Goal: Find specific page/section: Find specific page/section

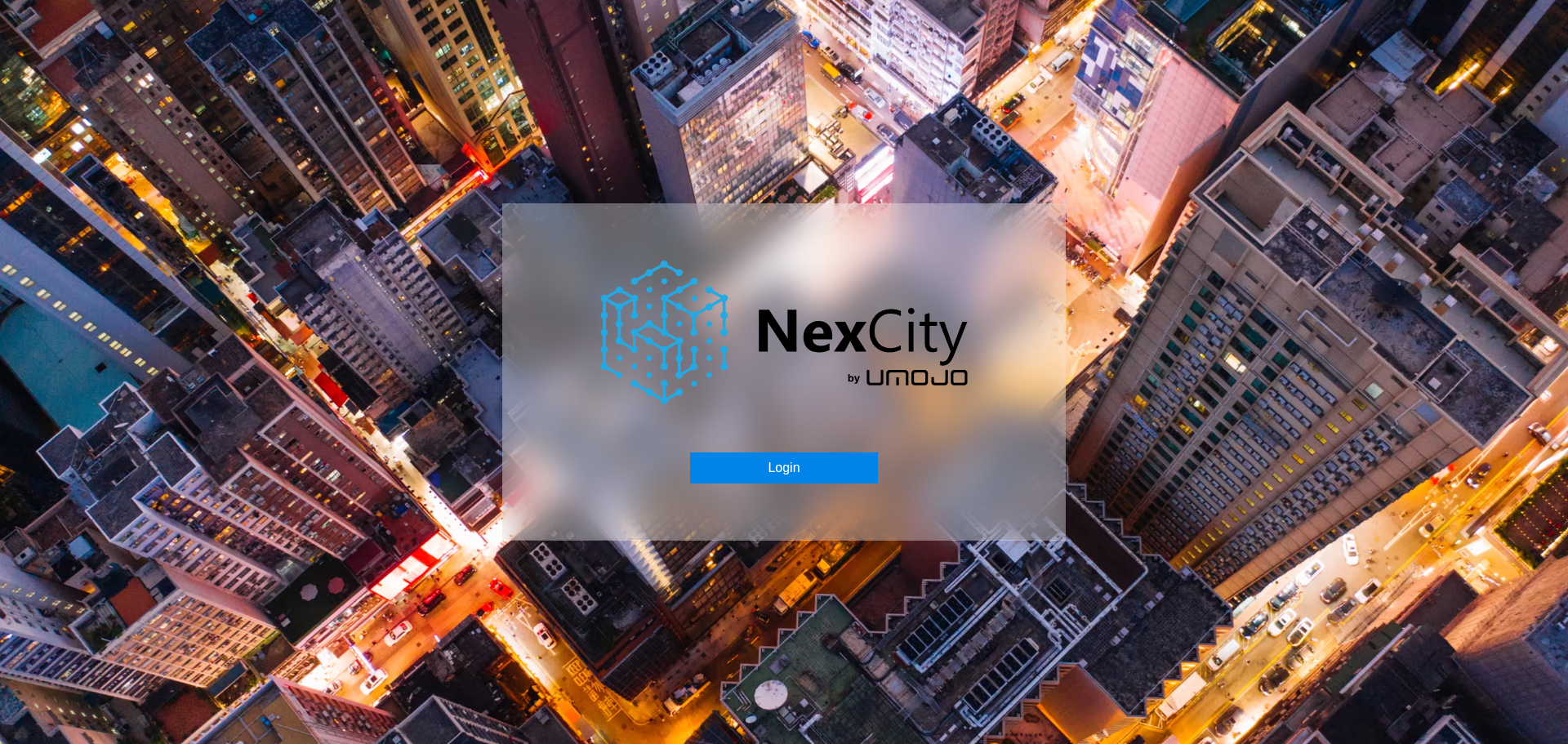
click at [801, 473] on button "Login" at bounding box center [783, 468] width 187 height 31
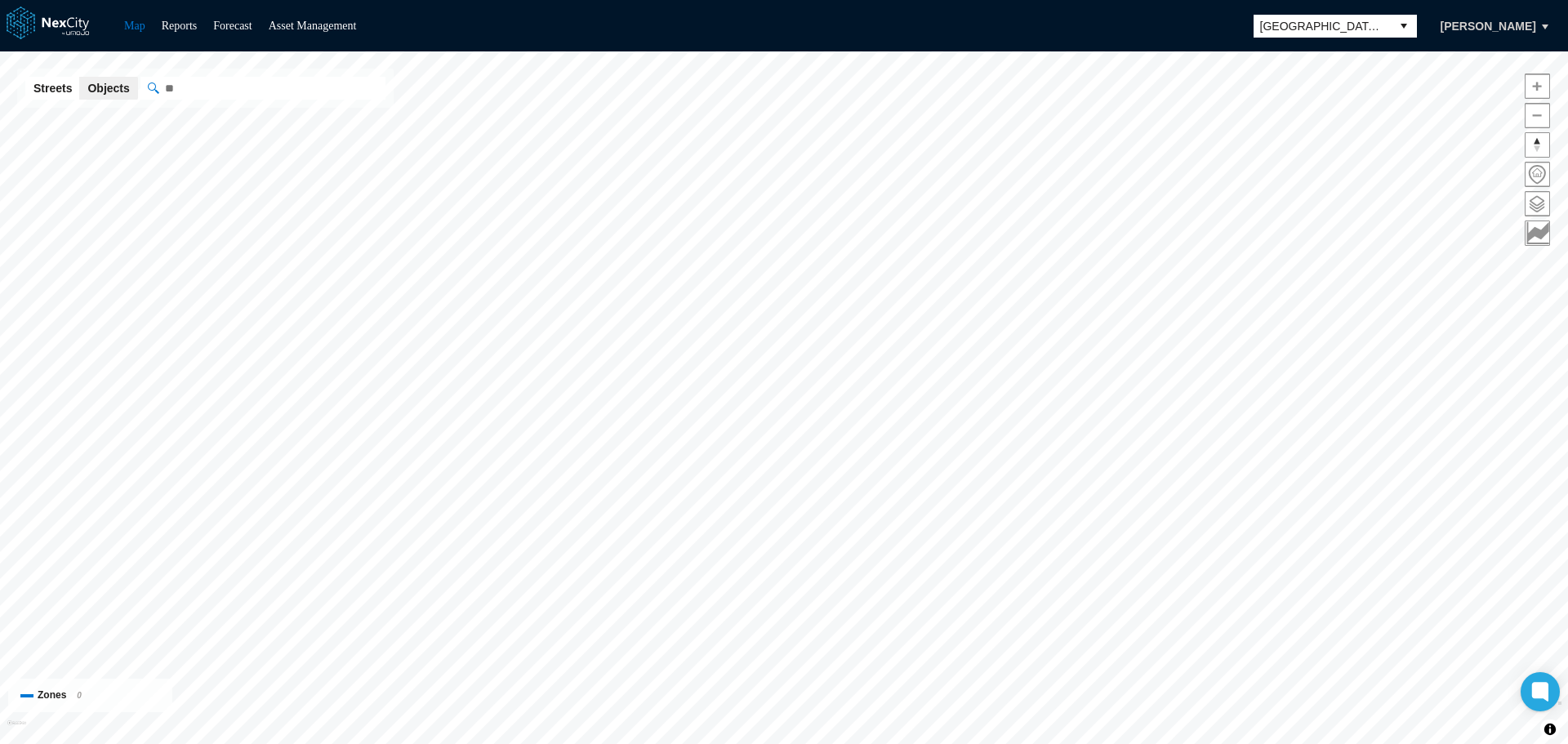
click at [63, 92] on button "Streets" at bounding box center [52, 88] width 55 height 23
click at [1537, 176] on span at bounding box center [1537, 174] width 24 height 24
click at [259, 73] on div "Streets Objects Powered by Mapbox" at bounding box center [205, 88] width 376 height 39
click at [258, 86] on input "" at bounding box center [345, 88] width 409 height 23
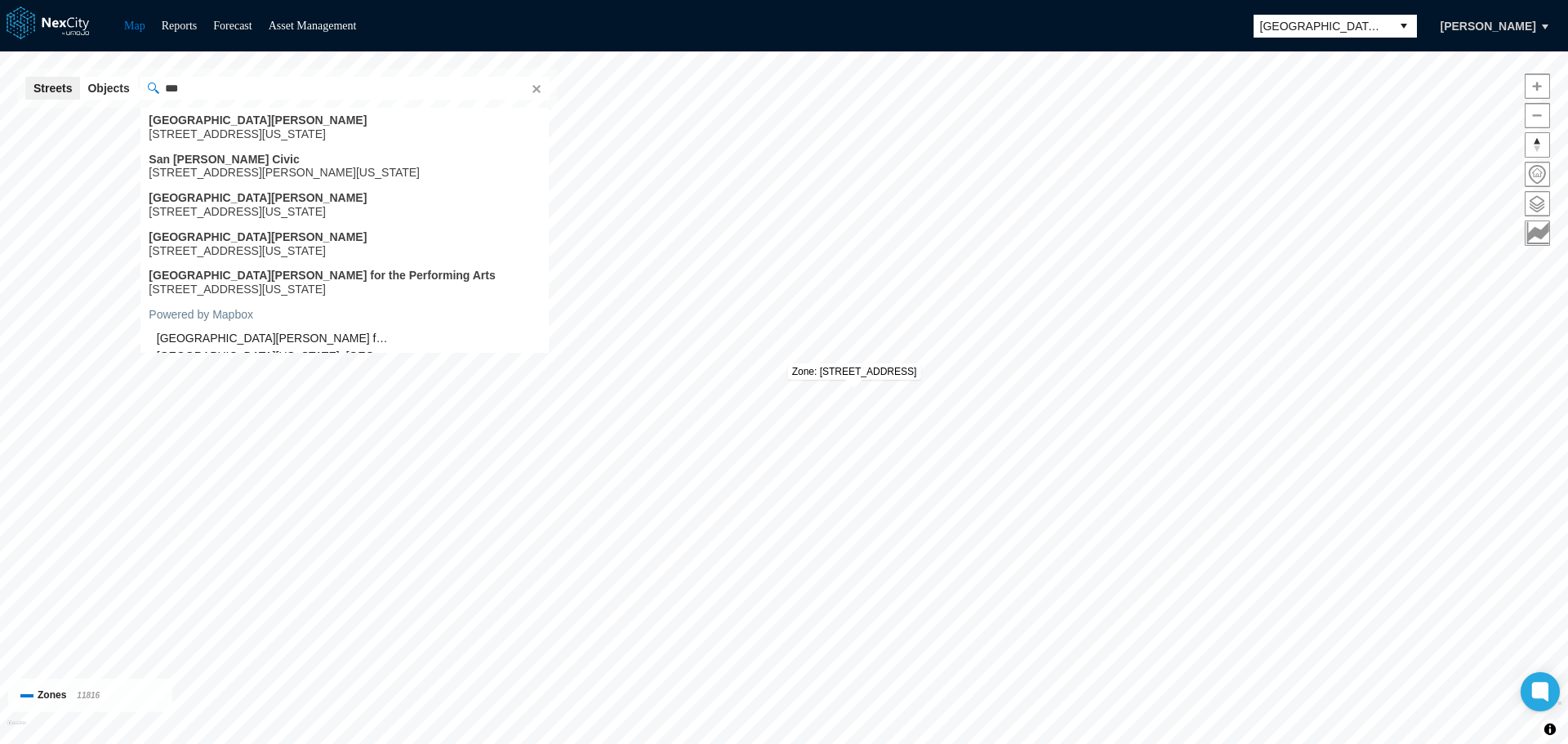
type input "***"
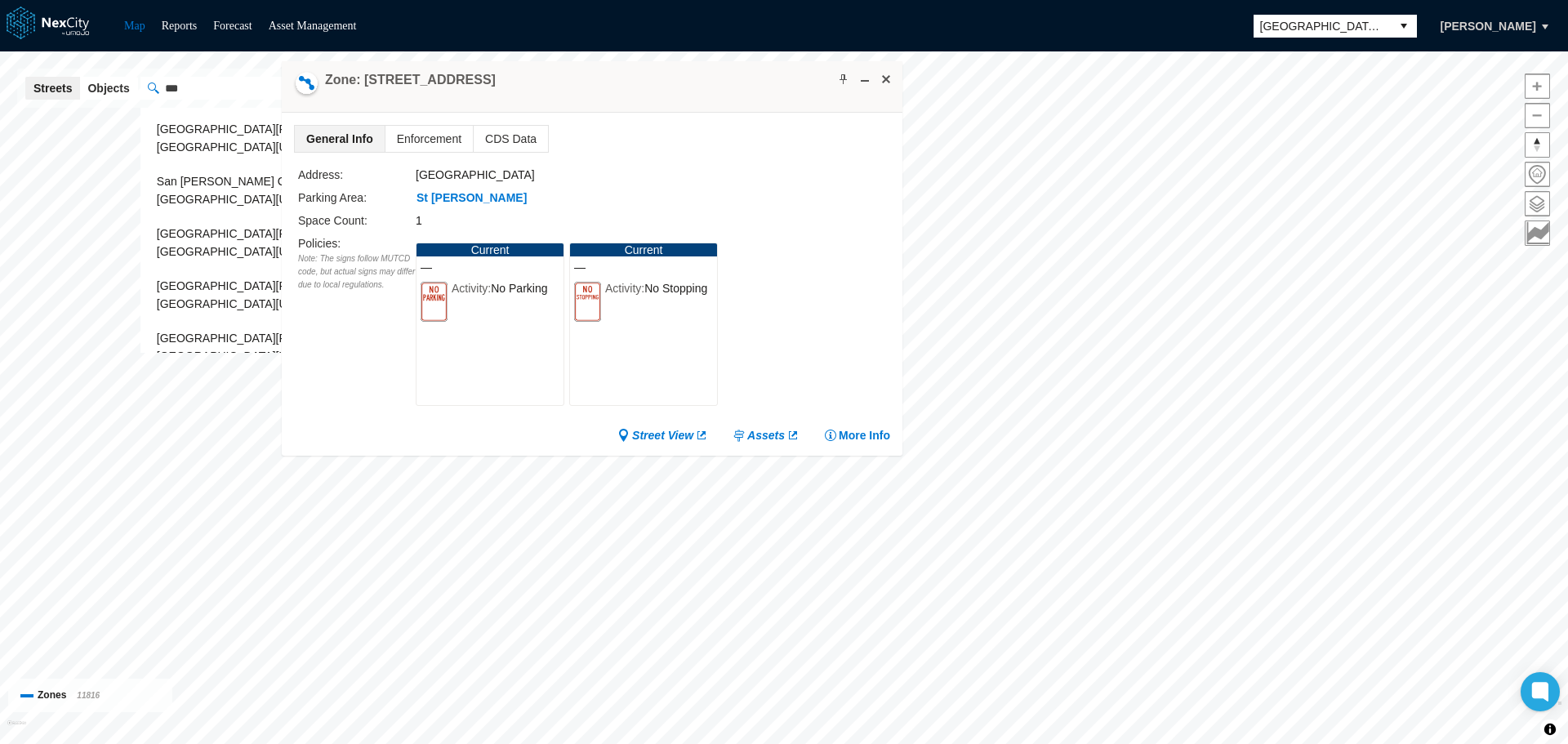
drag, startPoint x: 1083, startPoint y: 201, endPoint x: 543, endPoint y: 89, distance: 551.5
click at [543, 89] on div "Zone: [STREET_ADDRESS]" at bounding box center [592, 86] width 621 height 52
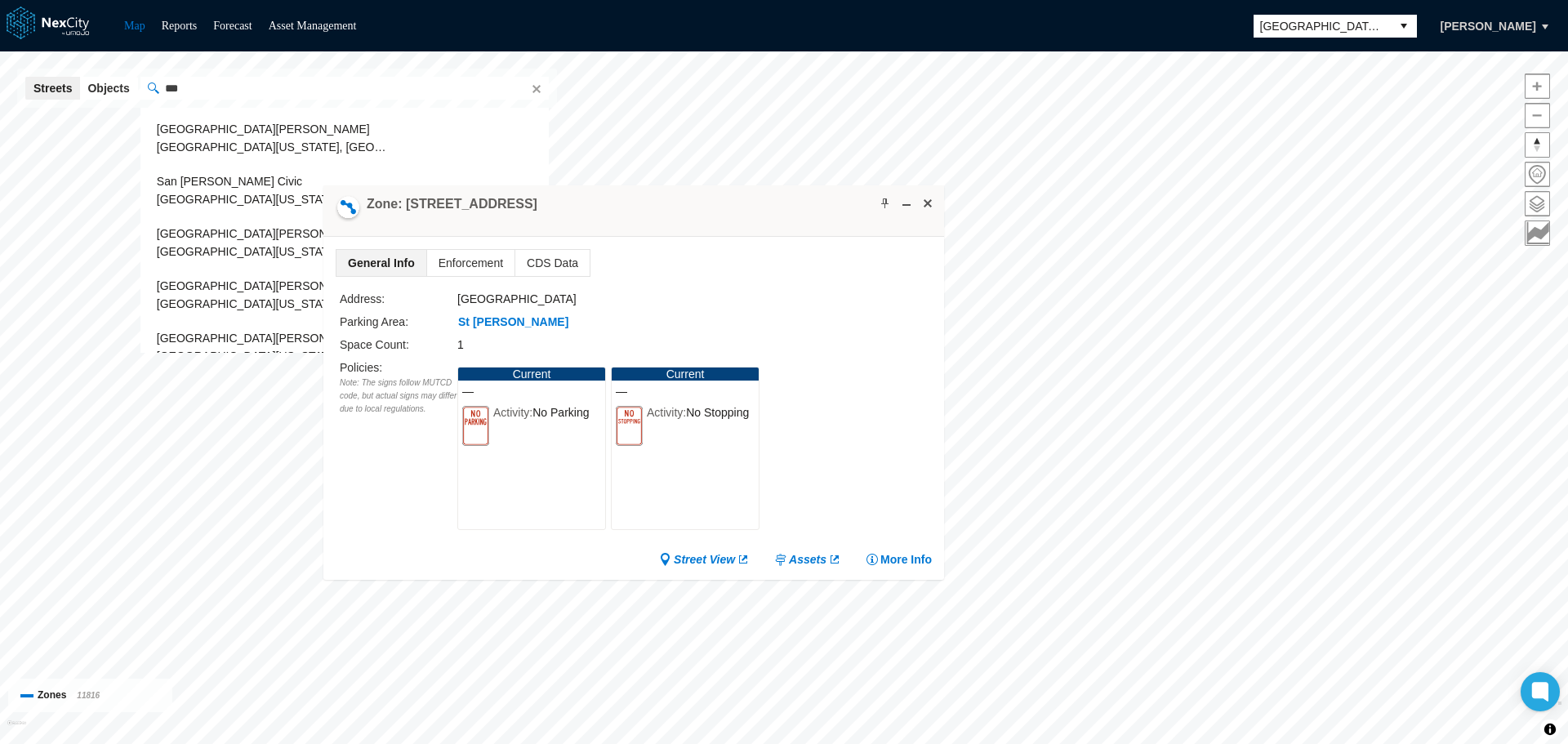
drag, startPoint x: 635, startPoint y: 92, endPoint x: 677, endPoint y: 217, distance: 131.9
click at [677, 217] on div "Zone: [STREET_ADDRESS]" at bounding box center [633, 210] width 621 height 52
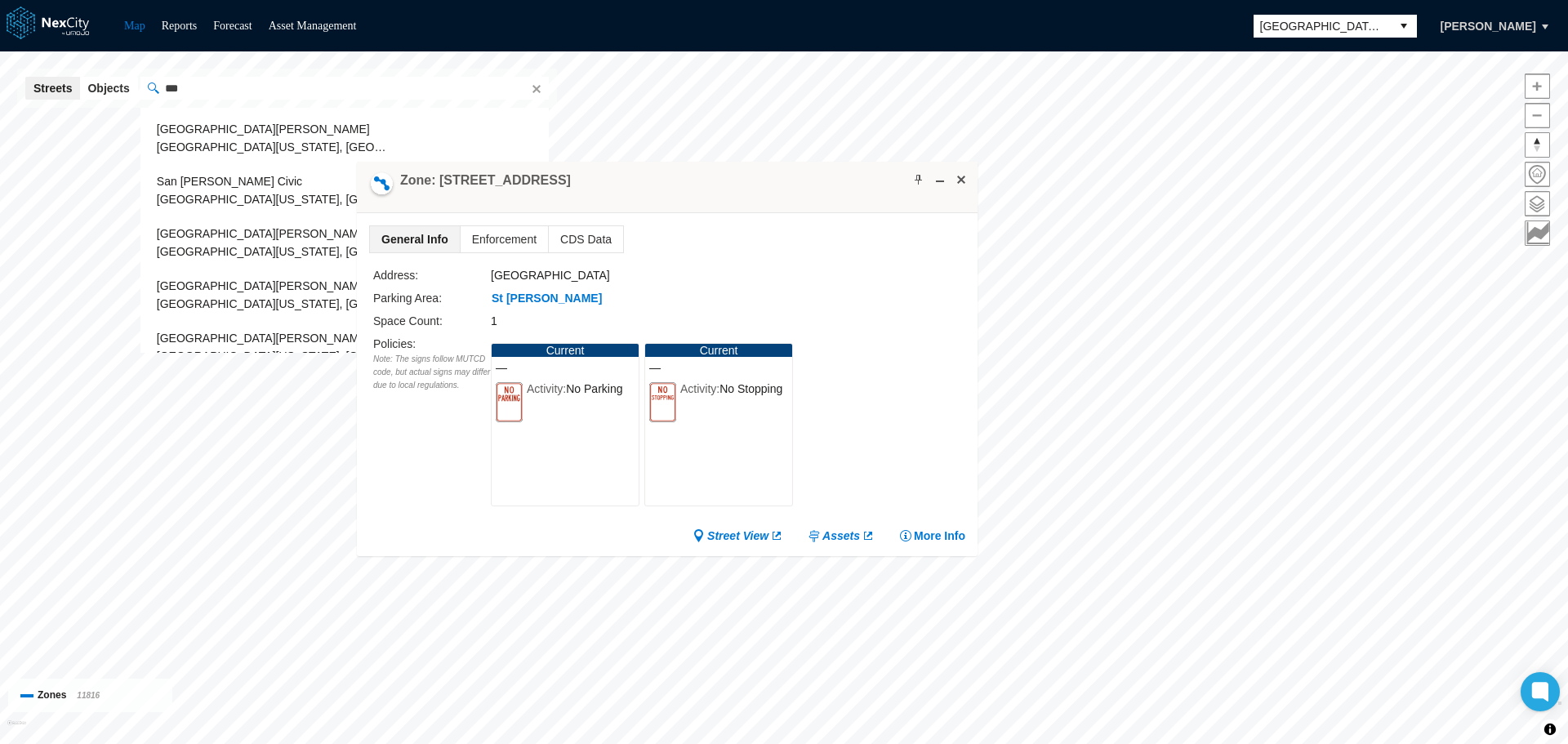
drag, startPoint x: 733, startPoint y: 193, endPoint x: 840, endPoint y: 132, distance: 123.2
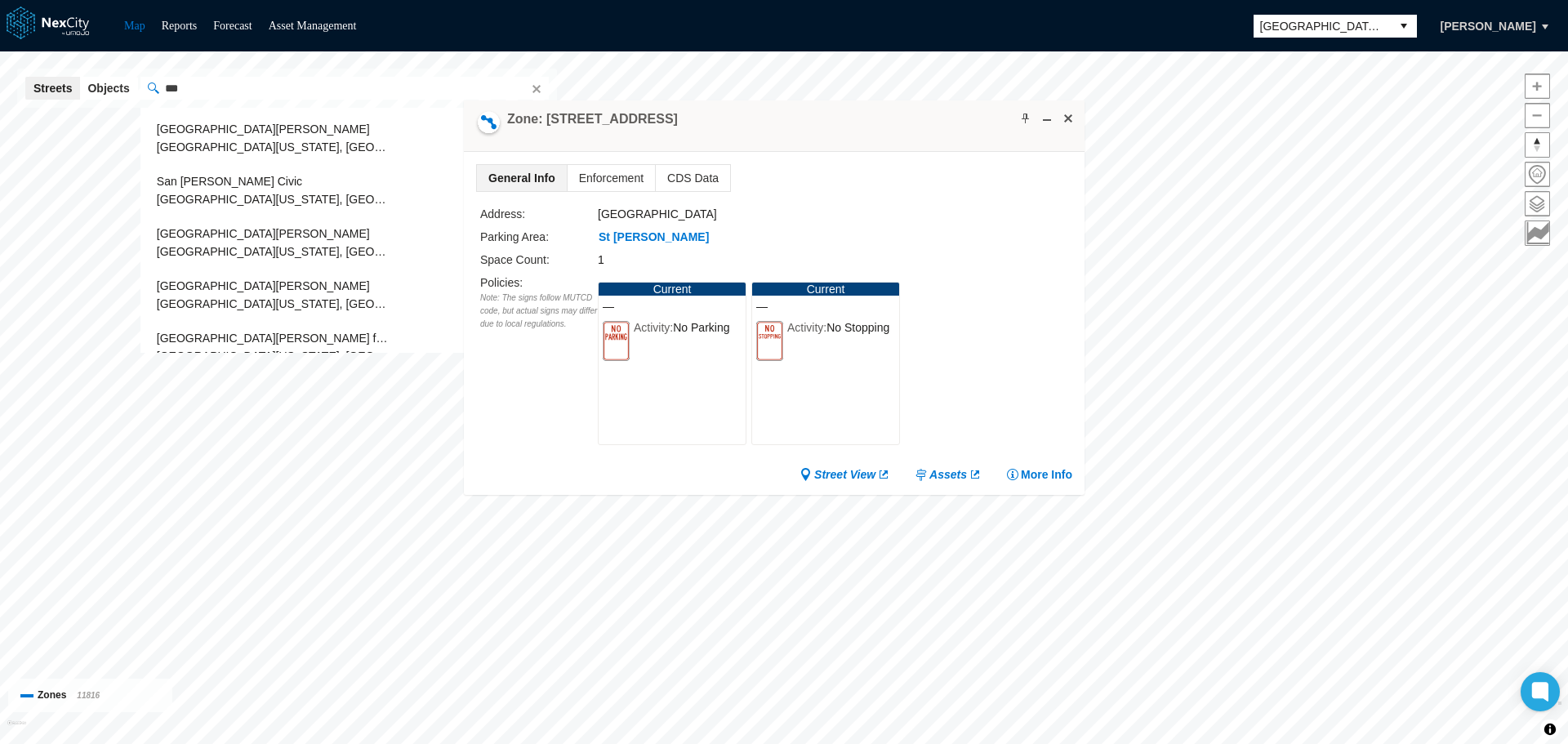
click at [840, 132] on div "Zone: [STREET_ADDRESS]" at bounding box center [774, 126] width 621 height 52
click at [119, 88] on button "Objects" at bounding box center [108, 88] width 58 height 23
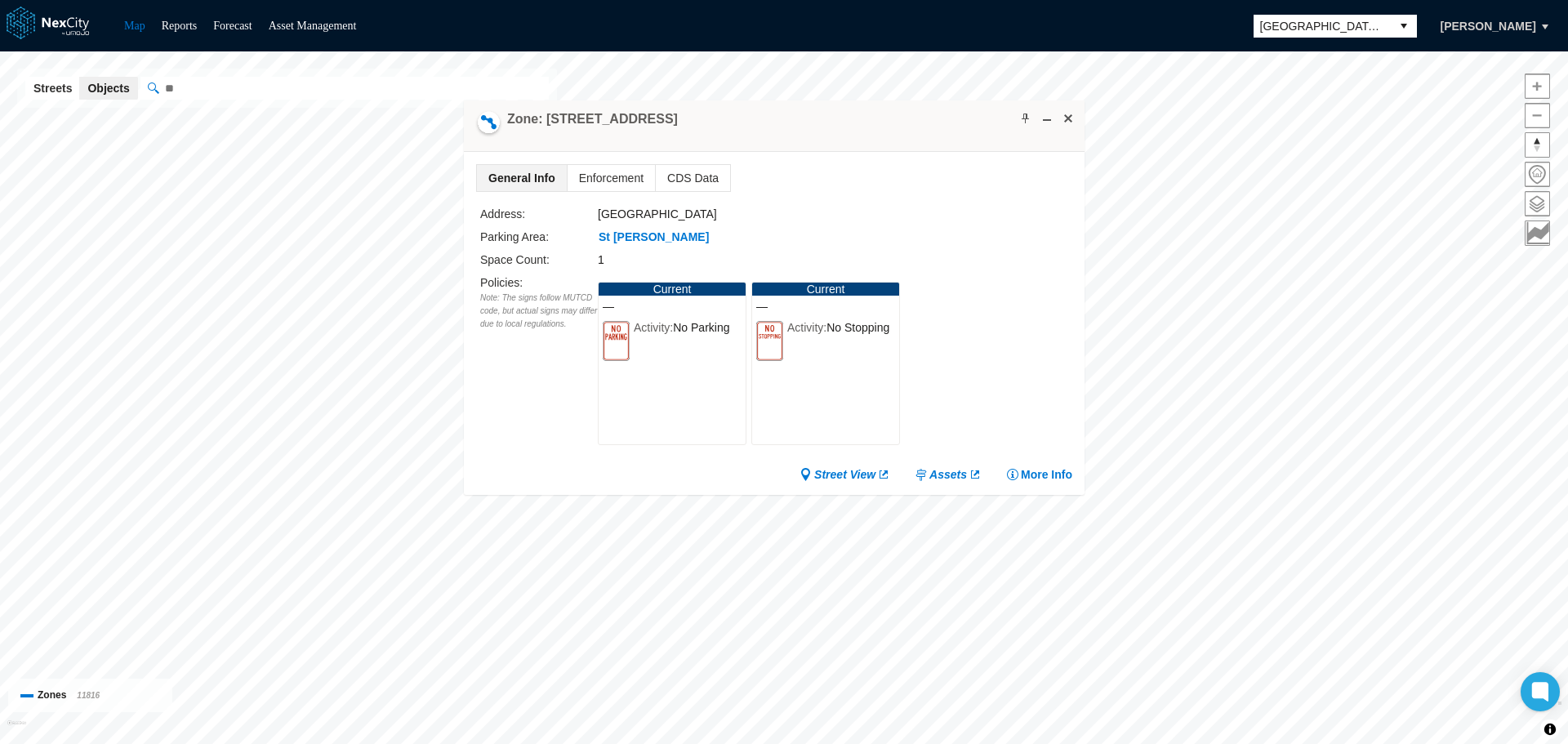
click at [238, 98] on input "" at bounding box center [345, 88] width 409 height 23
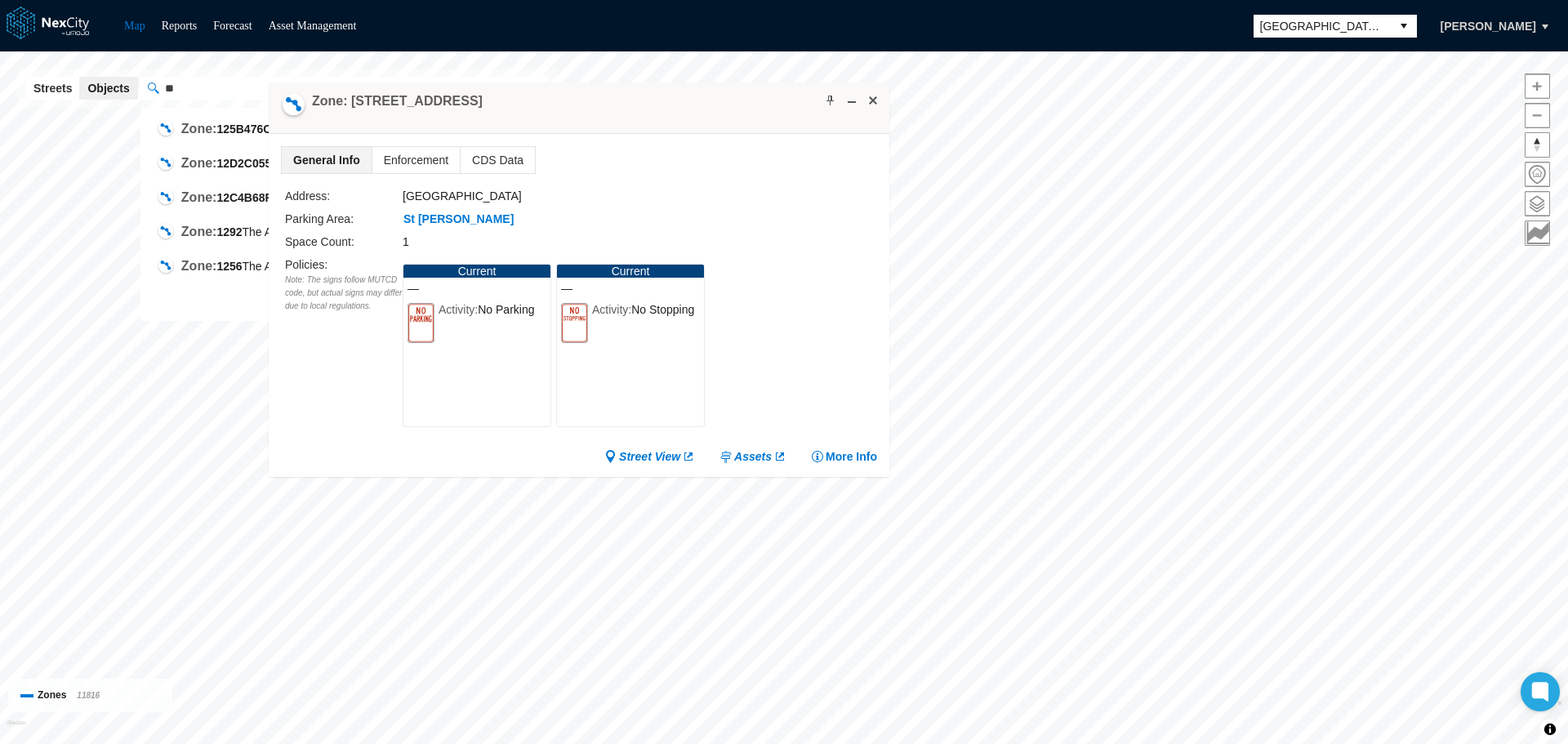
drag, startPoint x: 611, startPoint y: 114, endPoint x: 512, endPoint y: 95, distance: 100.8
click at [512, 95] on div "Zone: [STREET_ADDRESS]" at bounding box center [579, 107] width 621 height 52
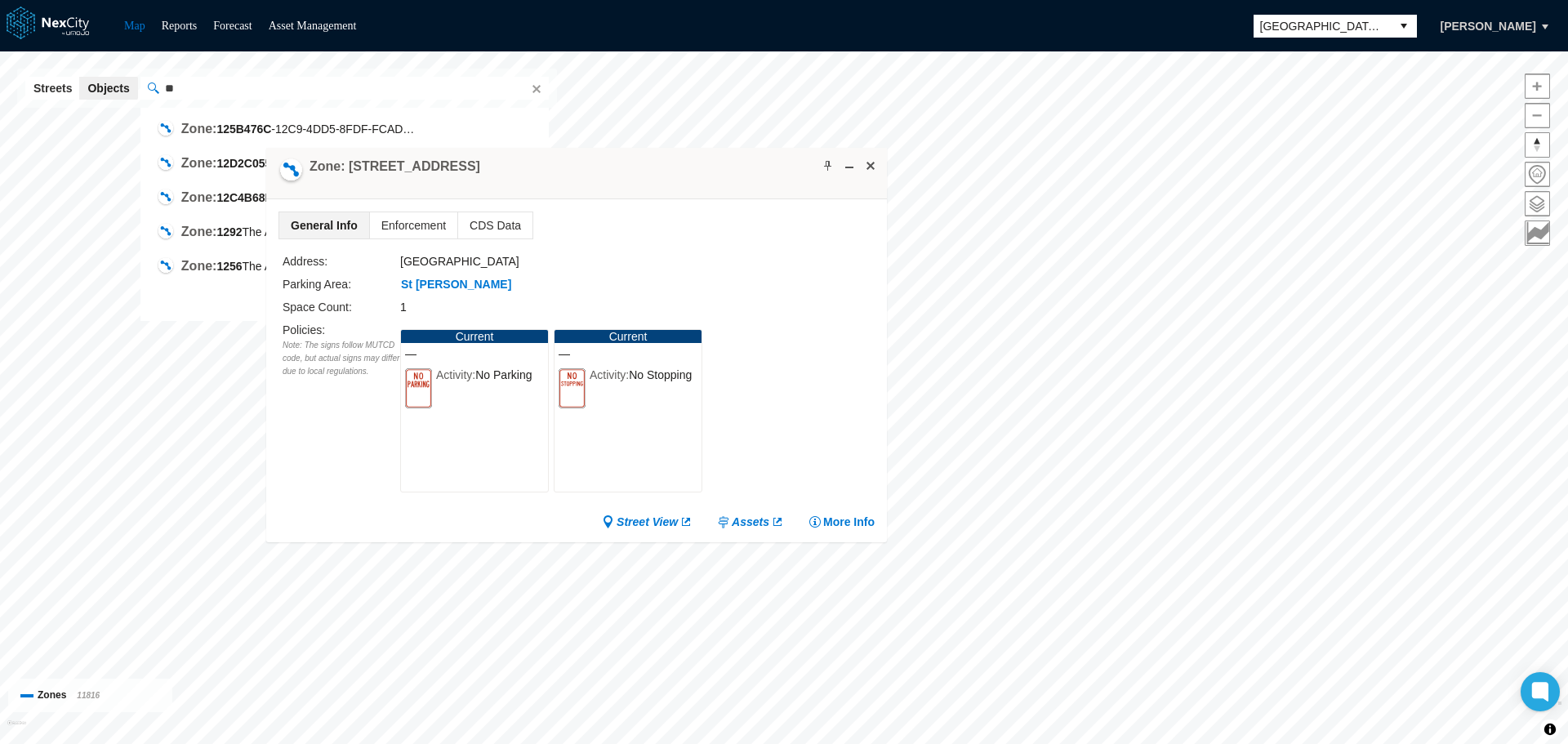
drag, startPoint x: 584, startPoint y: 107, endPoint x: 585, endPoint y: 189, distance: 82.0
click at [585, 189] on div "Zone: [STREET_ADDRESS]" at bounding box center [576, 173] width 621 height 52
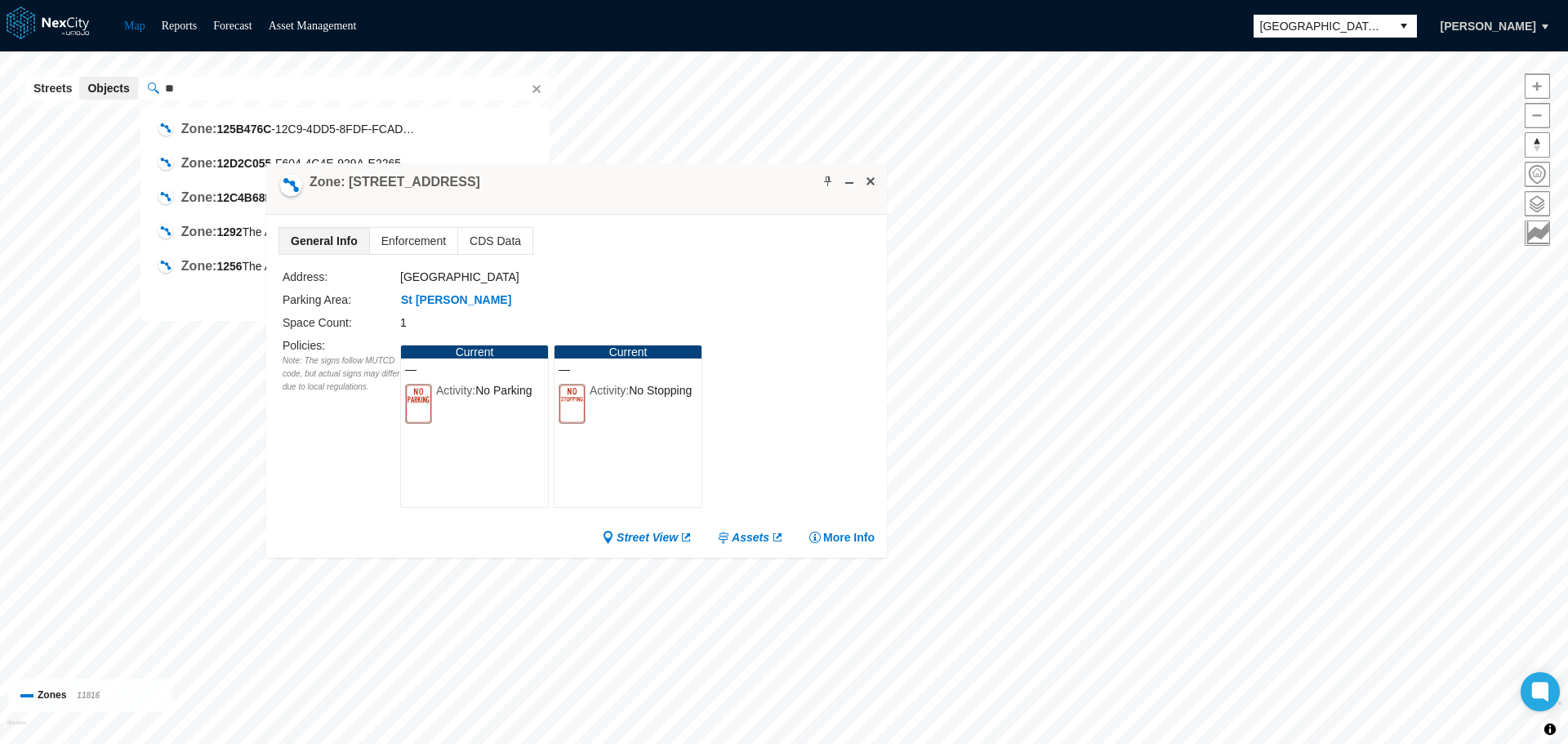
type input "**"
click at [867, 181] on span at bounding box center [870, 181] width 13 height 13
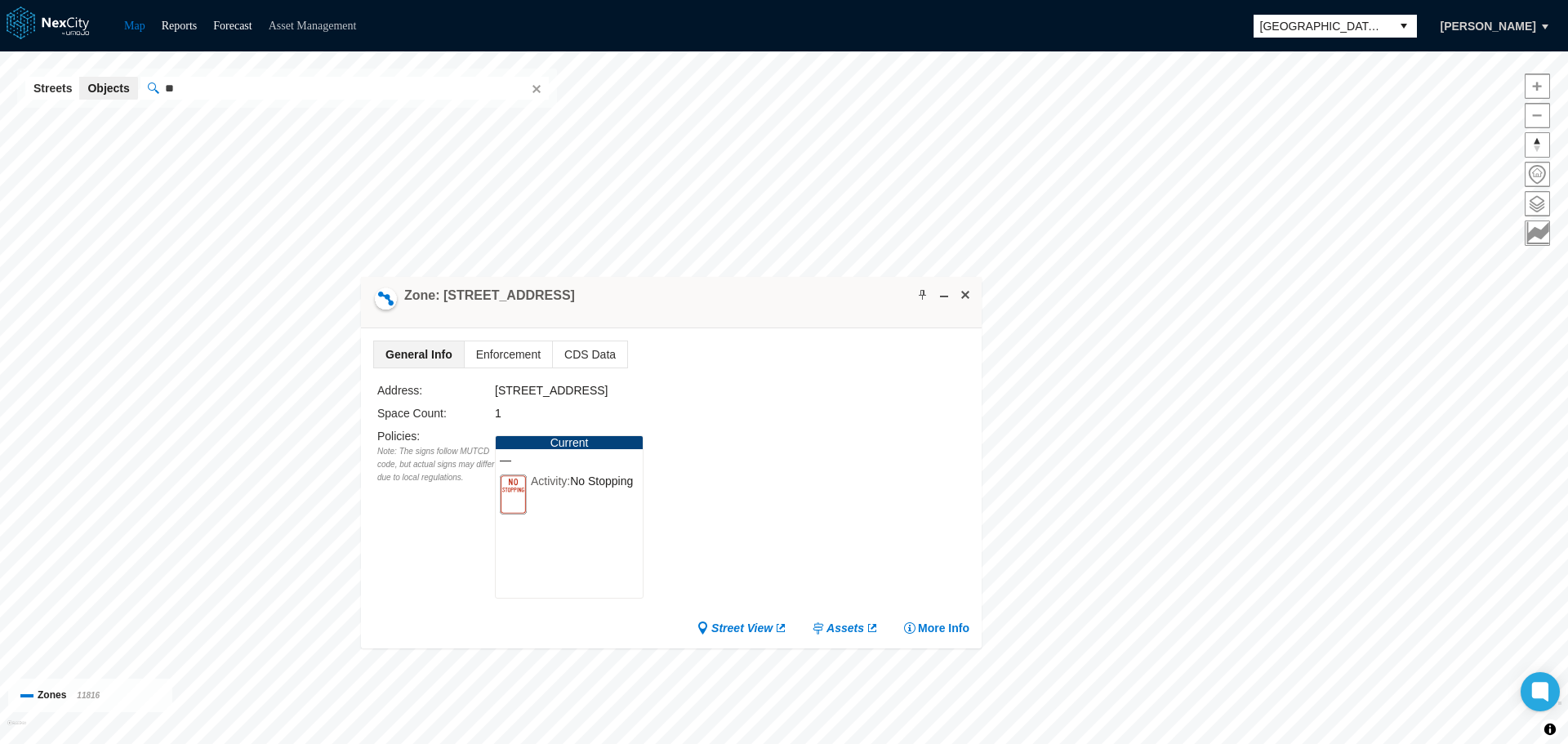
click at [325, 20] on link "Asset Management" at bounding box center [313, 25] width 88 height 12
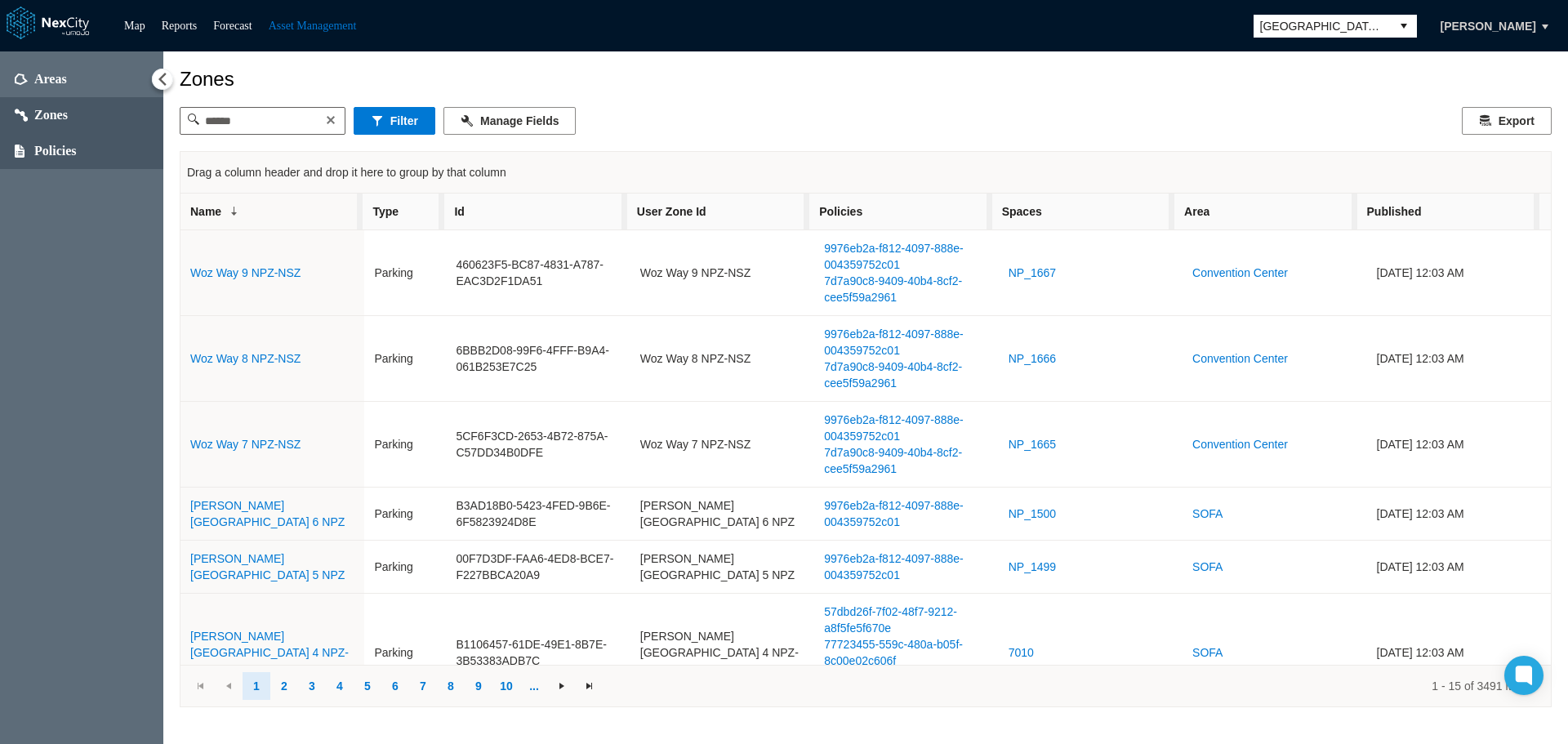
click at [57, 151] on span "Policies" at bounding box center [55, 151] width 43 height 17
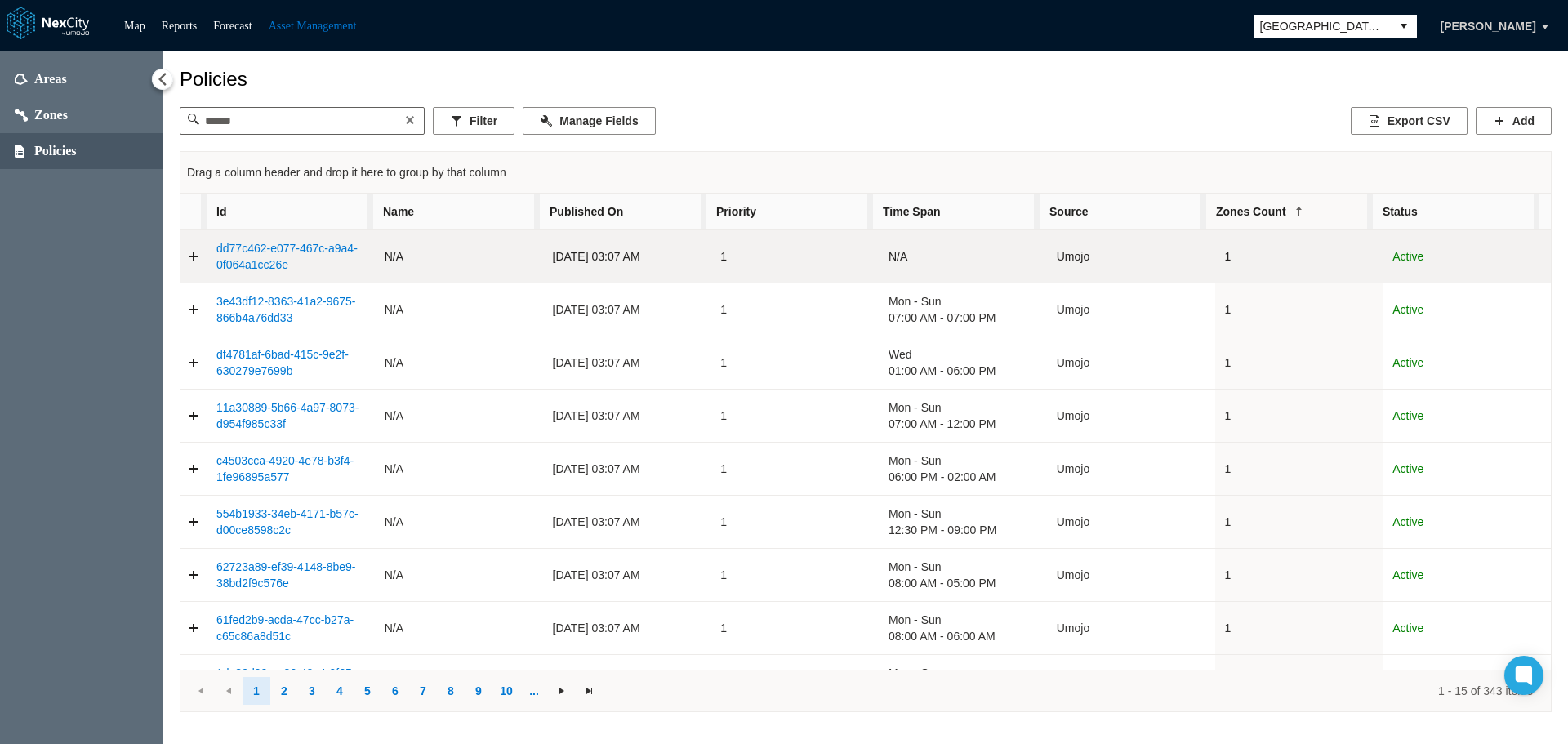
click at [193, 262] on link "Expand detail row" at bounding box center [194, 256] width 26 height 32
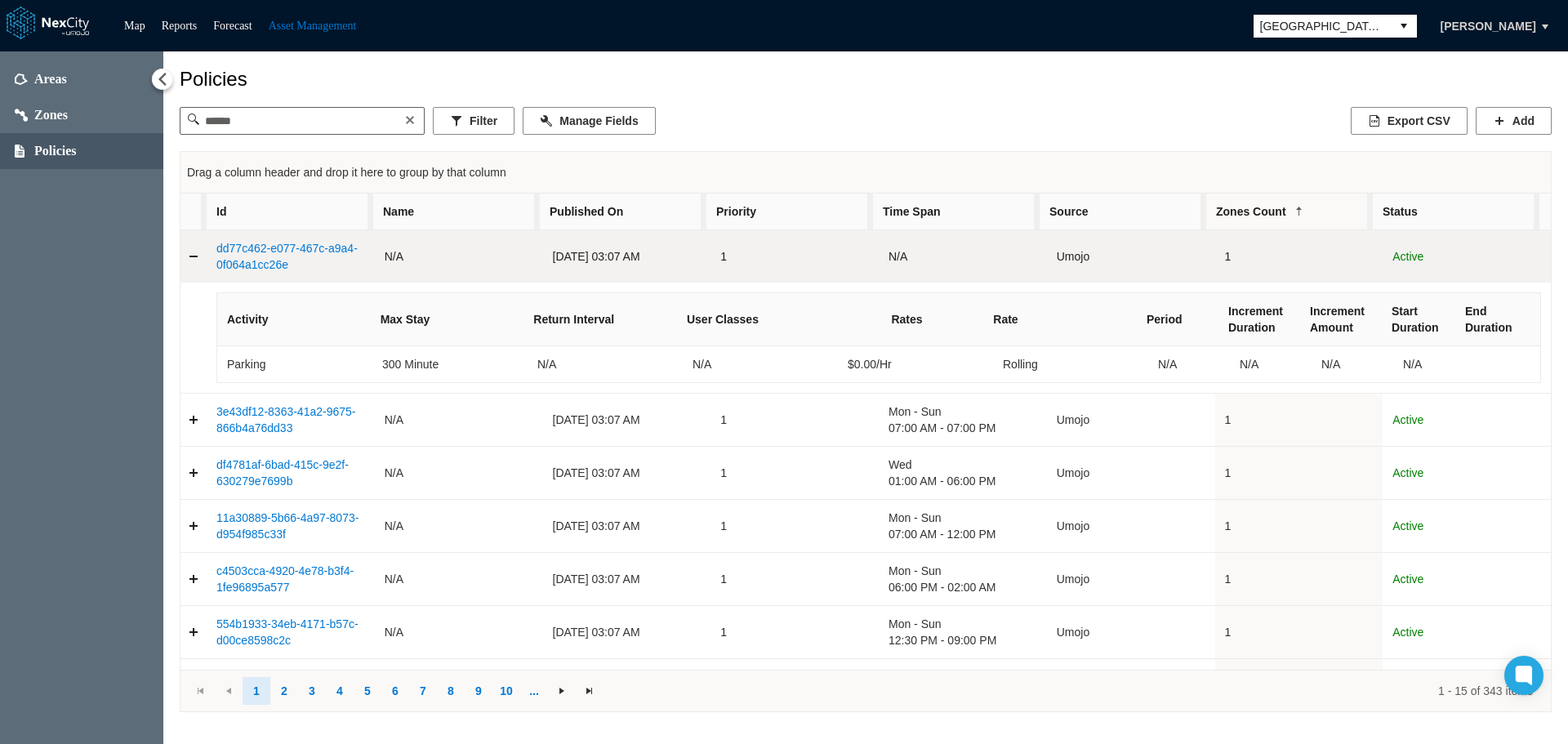
click at [191, 260] on link "Collapse detail row" at bounding box center [194, 256] width 26 height 32
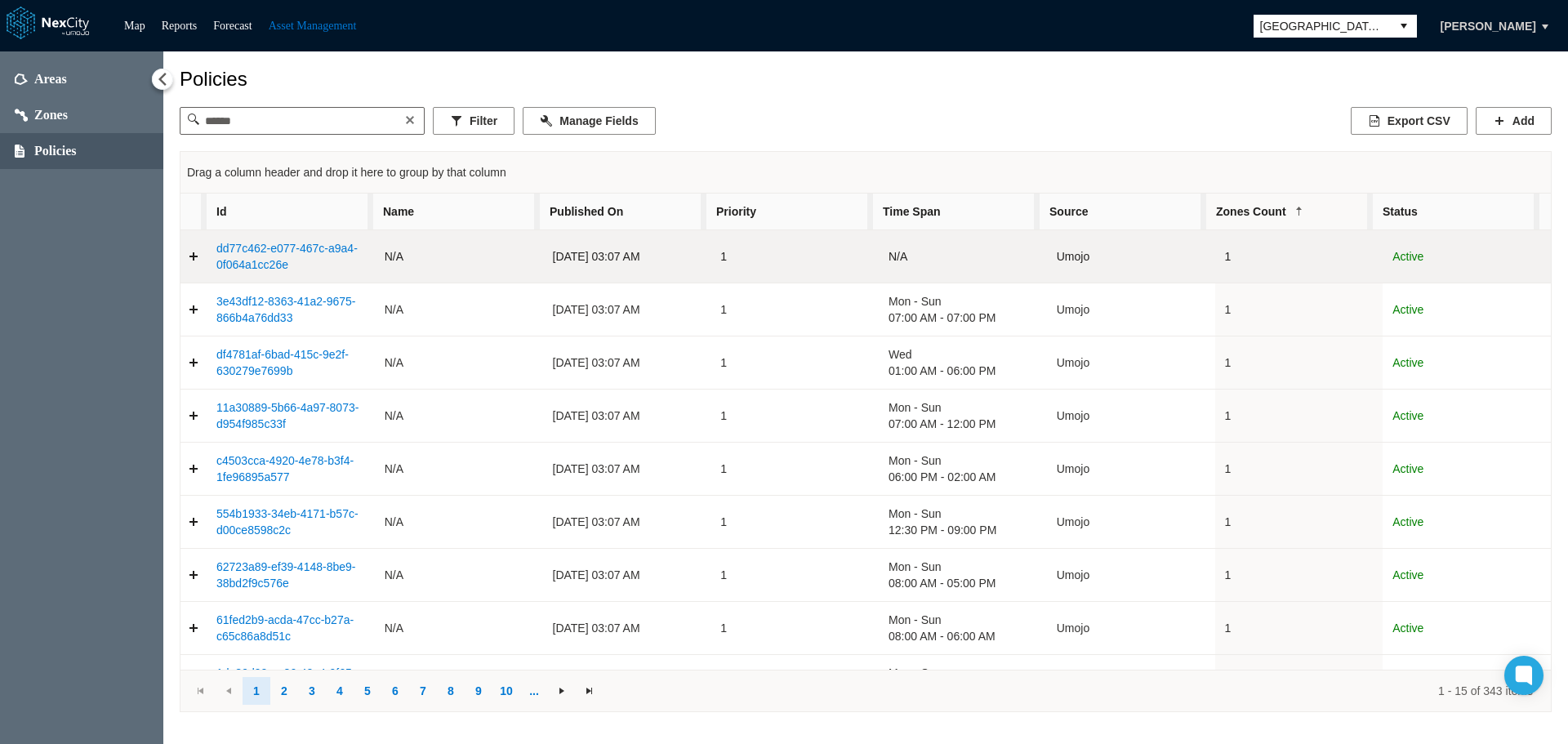
click at [192, 258] on link "Expand detail row" at bounding box center [194, 256] width 26 height 32
